Goal: Communication & Community: Participate in discussion

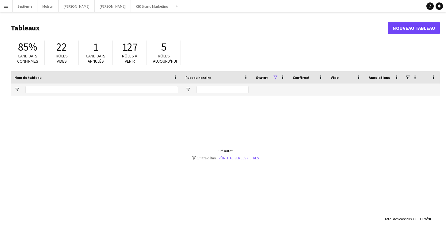
click at [6, 8] on button "Menu" at bounding box center [6, 6] width 12 height 12
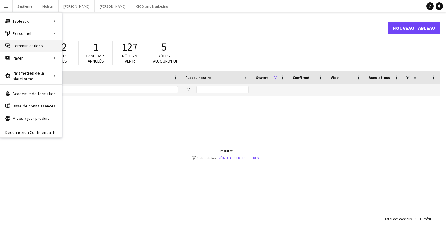
click at [23, 44] on link "Communications Communications" at bounding box center [30, 46] width 61 height 12
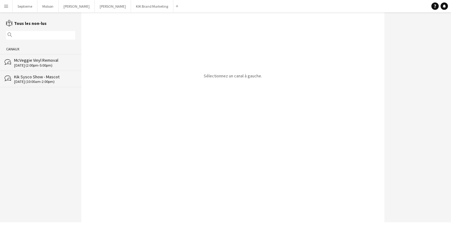
click at [28, 61] on div "McVeggie Vinyl Removal" at bounding box center [44, 60] width 61 height 6
